Goal: Check status: Check status

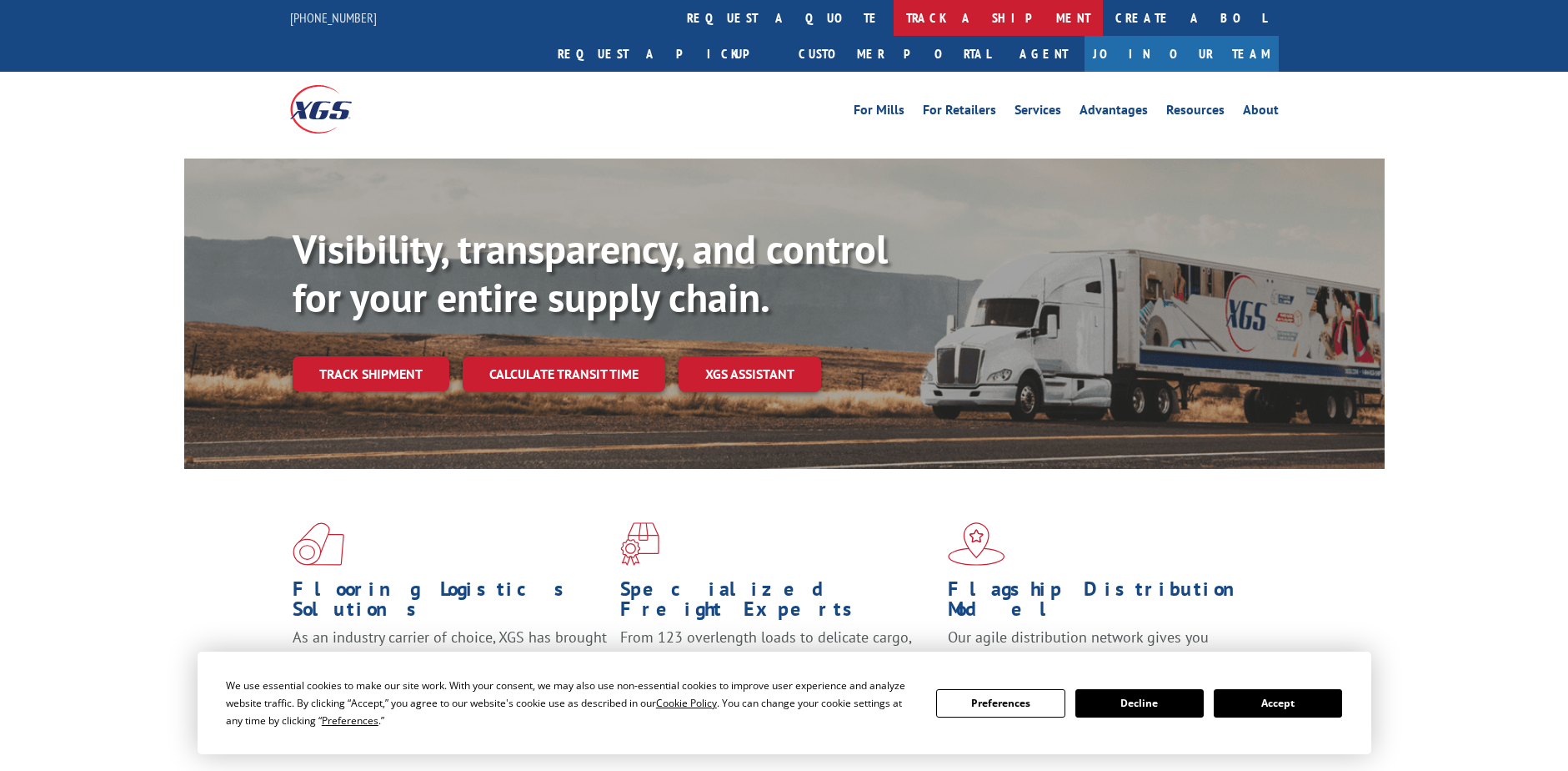
click at [894, 11] on link "track a shipment" at bounding box center [999, 17] width 209 height 36
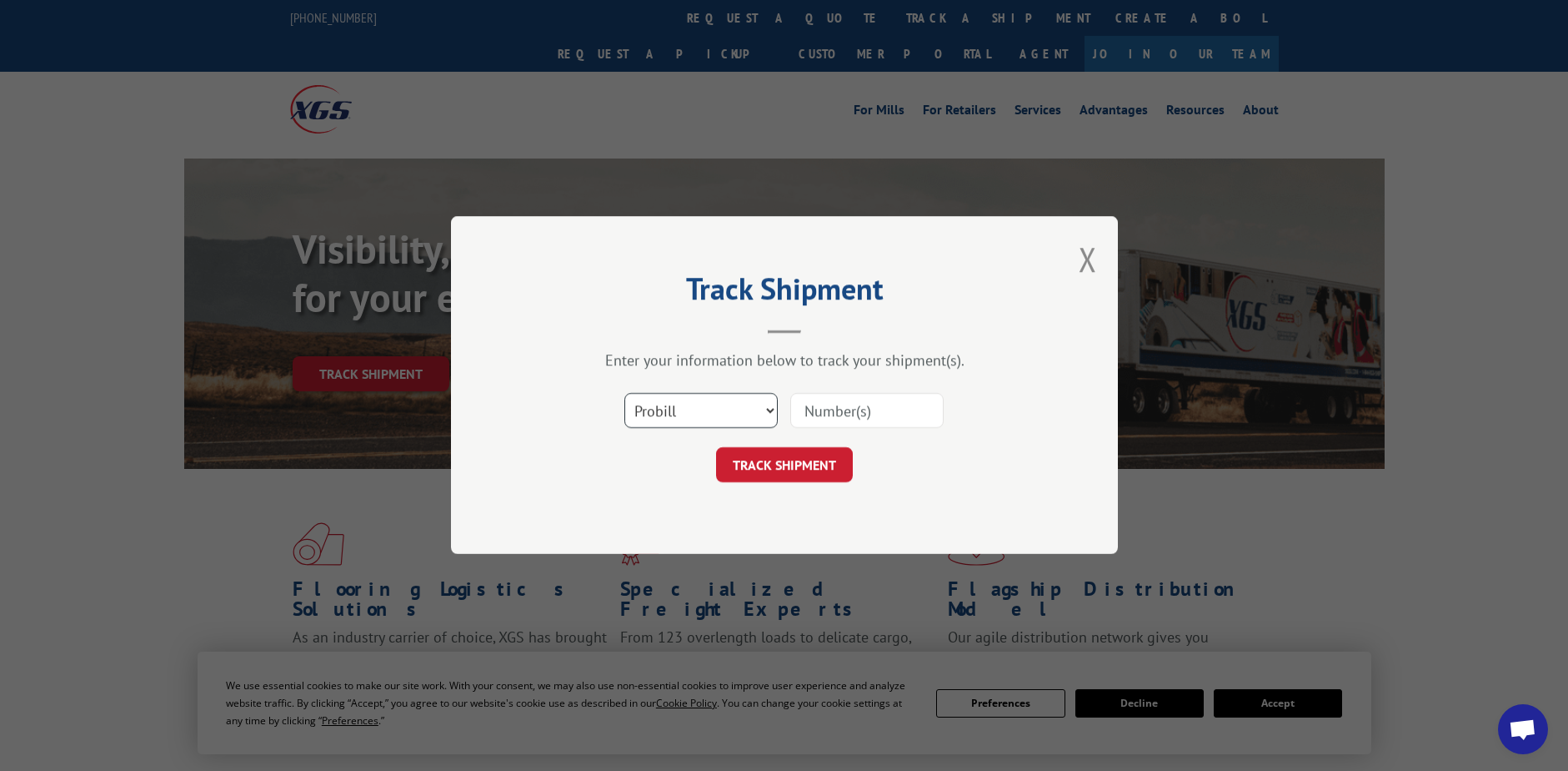
click at [757, 407] on select "Select category... Probill BOL PO" at bounding box center [701, 411] width 153 height 35
select select "bol"
click at [624, 394] on select "Select category... Probill BOL PO" at bounding box center [701, 411] width 153 height 35
click at [836, 409] on input at bounding box center [867, 411] width 153 height 35
type input "4083717"
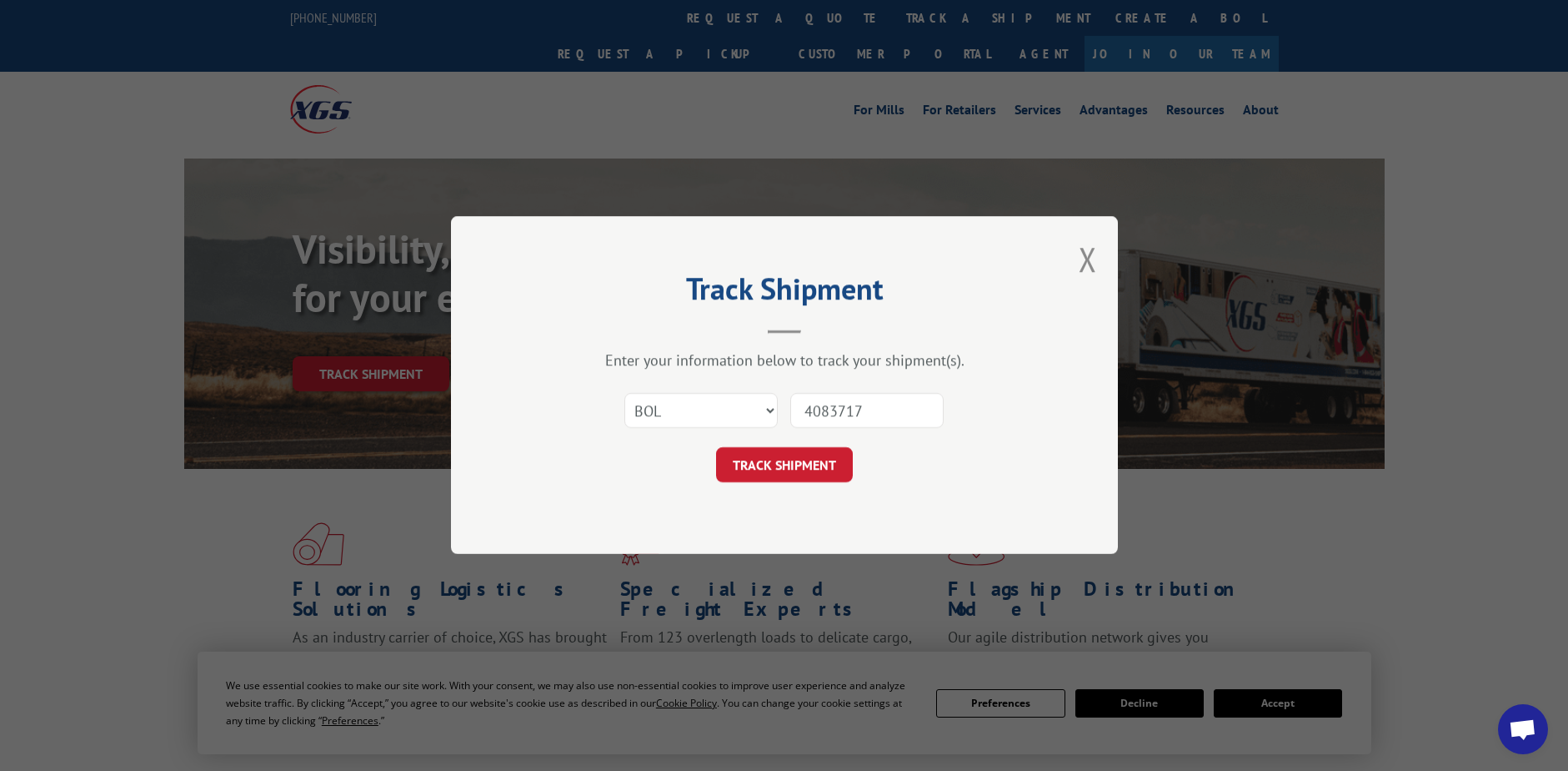
click button "TRACK SHIPMENT" at bounding box center [784, 465] width 137 height 35
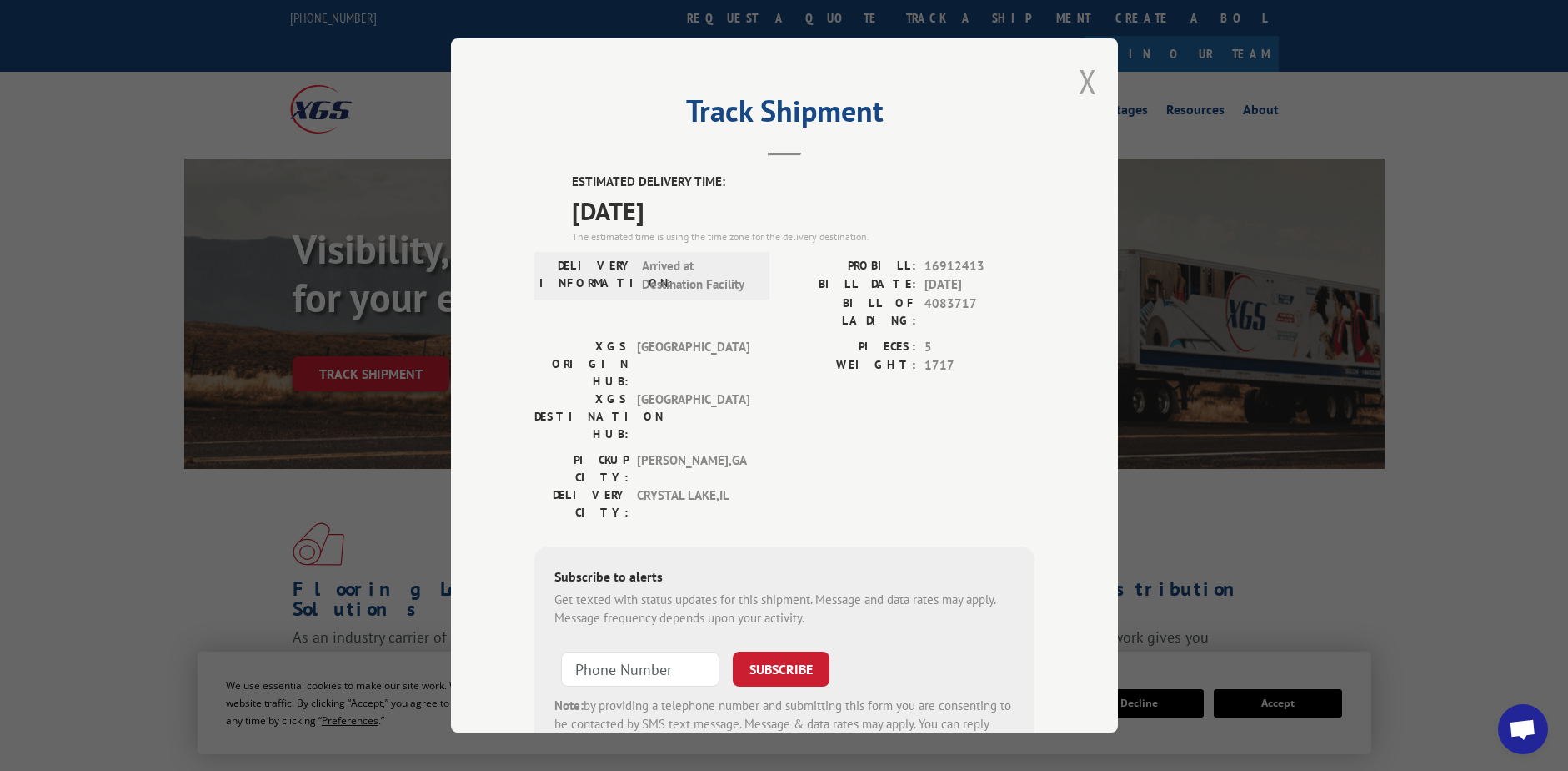
click at [1079, 83] on button "Close modal" at bounding box center [1087, 81] width 18 height 44
